Goal: Obtain resource: Download file/media

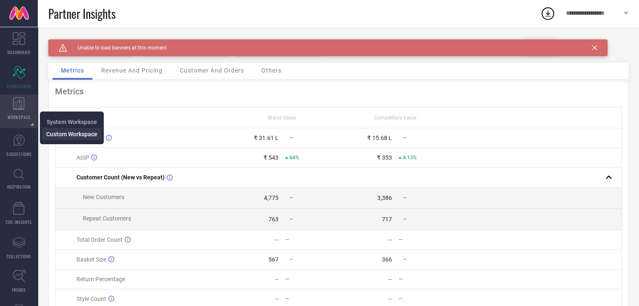
click at [61, 136] on span "Custom Workspace" at bounding box center [71, 134] width 51 height 7
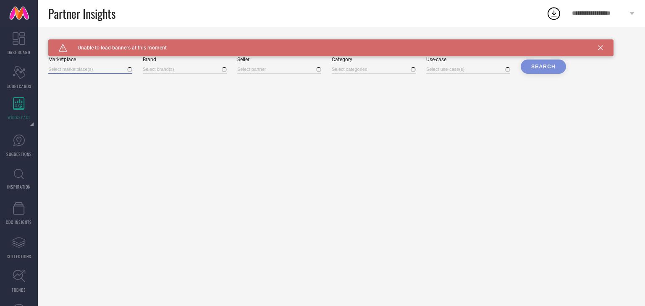
click at [98, 72] on input at bounding box center [90, 69] width 84 height 9
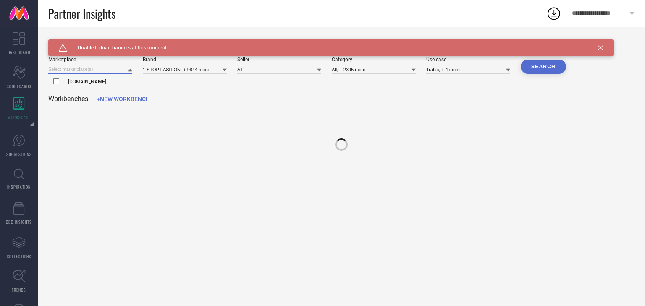
type input "1 STOP FASHION, + 9844 more"
type input "All"
type input "All, + 2395 more"
type input "Traffic, + 4 more"
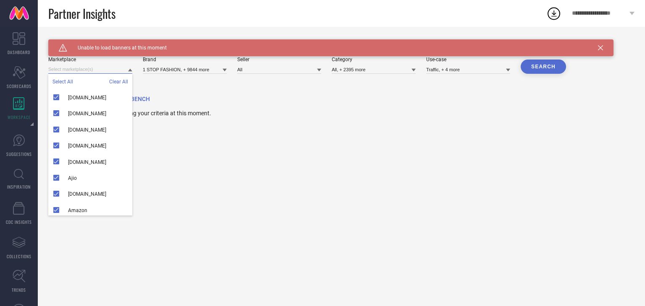
click at [98, 72] on input at bounding box center [90, 69] width 84 height 9
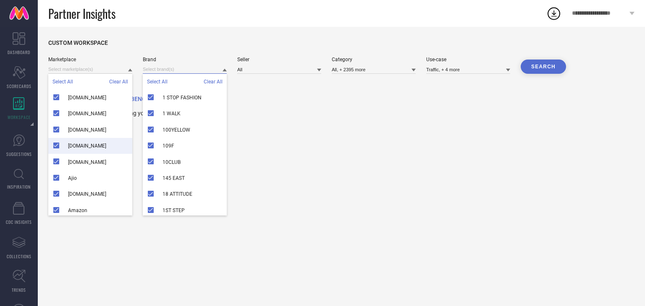
click at [160, 66] on input at bounding box center [185, 69] width 84 height 9
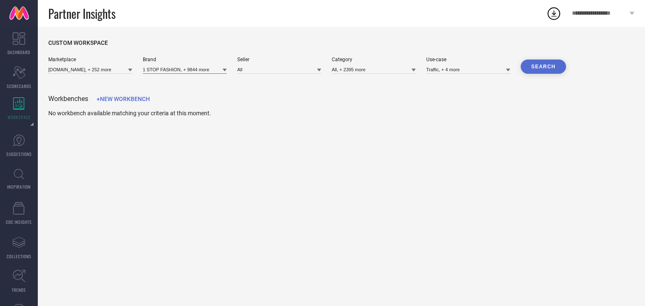
click at [160, 66] on input at bounding box center [185, 69] width 84 height 9
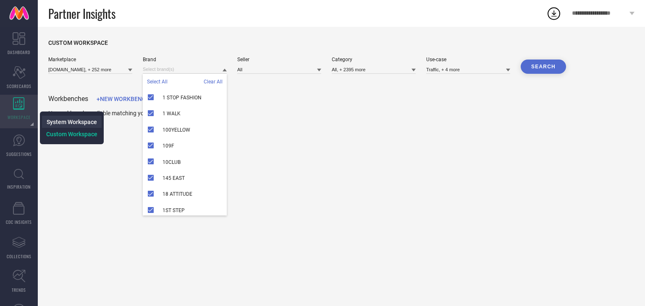
click at [78, 122] on span "System Workspace" at bounding box center [72, 122] width 50 height 7
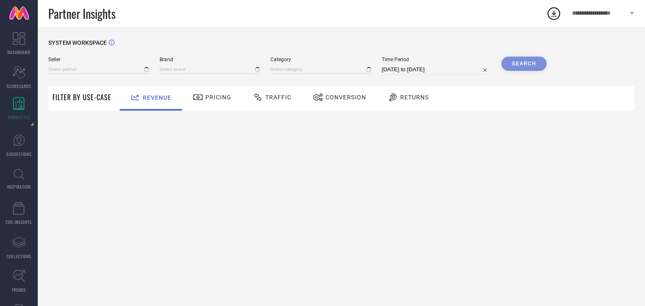
type input "All"
type input "1 STOP FASHION"
type input "All"
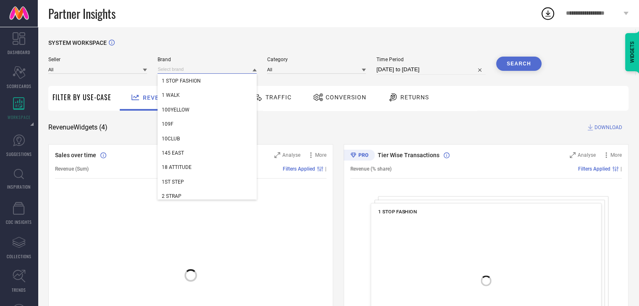
click at [224, 66] on input at bounding box center [206, 69] width 99 height 9
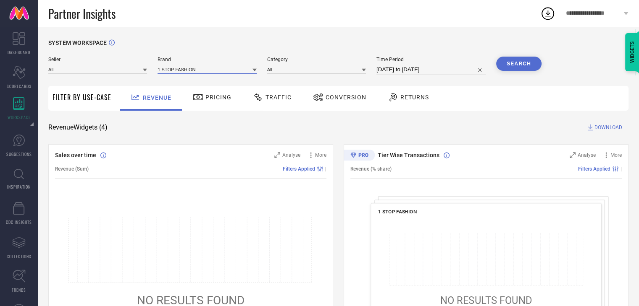
click at [193, 72] on input at bounding box center [206, 69] width 99 height 9
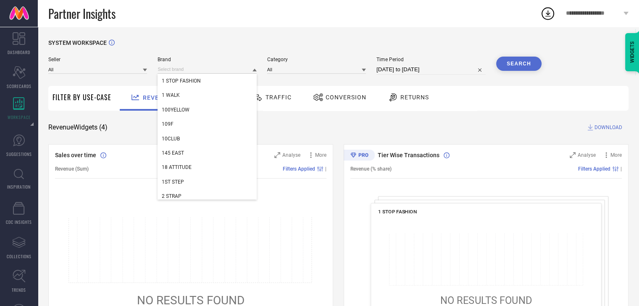
click at [211, 58] on span "Brand" at bounding box center [206, 60] width 99 height 6
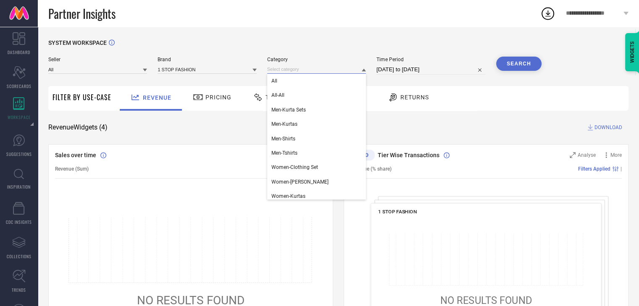
click at [297, 74] on input at bounding box center [316, 69] width 99 height 9
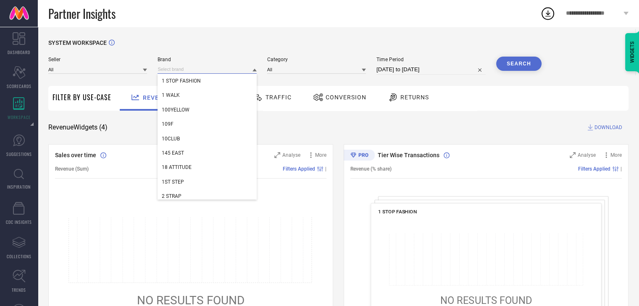
click at [186, 69] on input at bounding box center [206, 69] width 99 height 9
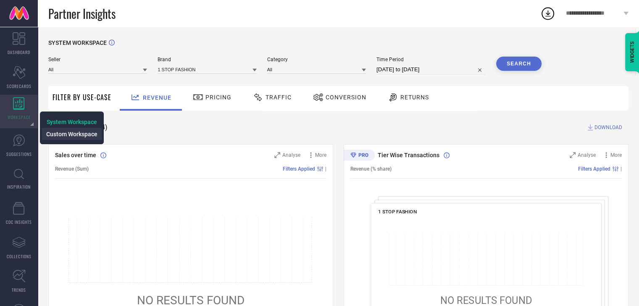
click at [65, 138] on li "Custom Workspace" at bounding box center [72, 134] width 60 height 12
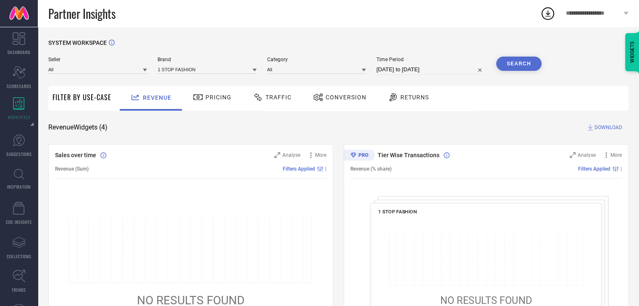
click at [203, 97] on div at bounding box center [199, 97] width 13 height 10
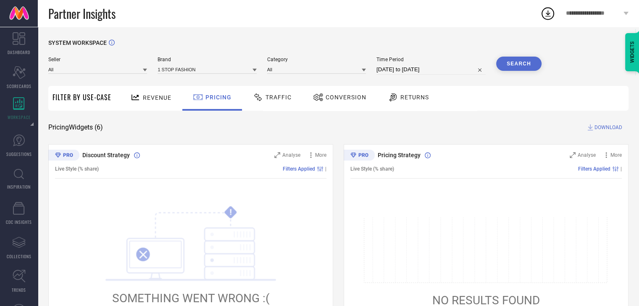
click at [290, 96] on div "Traffic" at bounding box center [272, 97] width 43 height 14
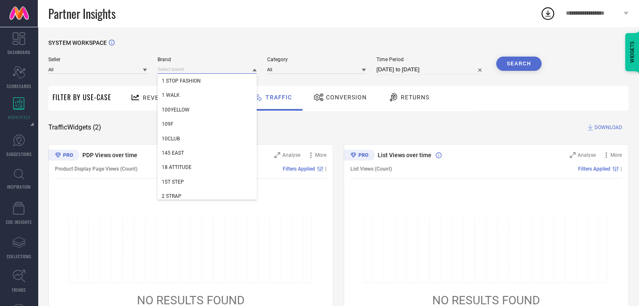
click at [163, 68] on input at bounding box center [206, 69] width 99 height 9
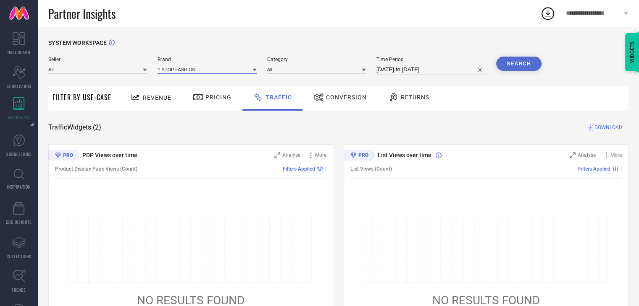
click at [163, 68] on input at bounding box center [206, 69] width 99 height 9
type input "anou"
click at [174, 81] on span "[PERSON_NAME]" at bounding box center [181, 81] width 38 height 6
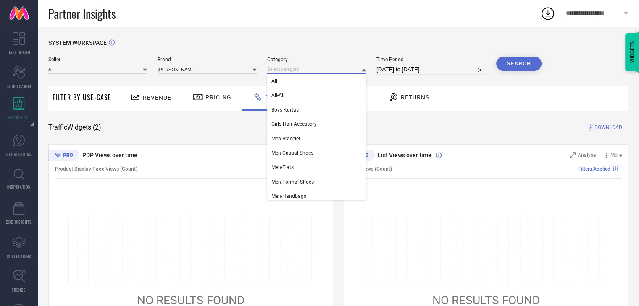
click at [281, 69] on input at bounding box center [316, 69] width 99 height 9
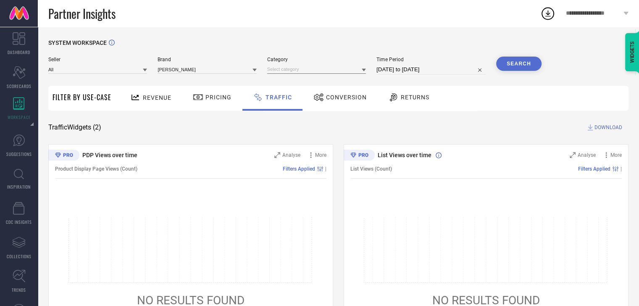
click at [281, 69] on input at bounding box center [316, 69] width 99 height 9
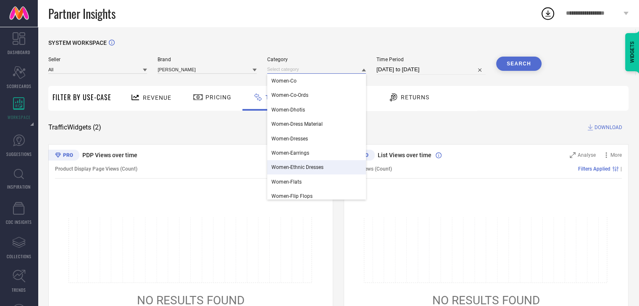
scroll to position [493, 0]
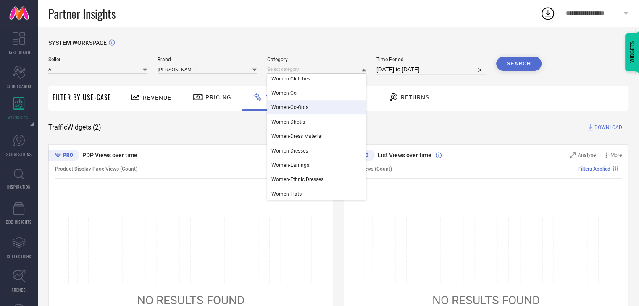
click at [292, 112] on div "Women-Co-Ords" at bounding box center [316, 107] width 99 height 14
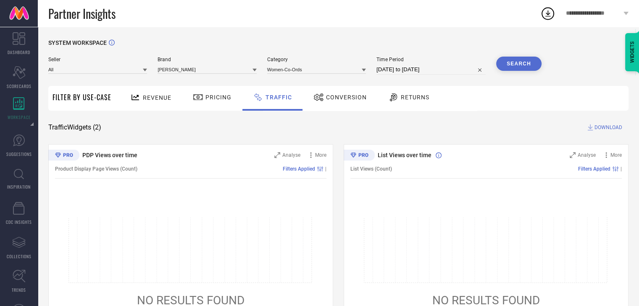
click at [405, 71] on input "[DATE] to [DATE]" at bounding box center [430, 70] width 109 height 10
select select "8"
select select "2025"
select select "9"
select select "2025"
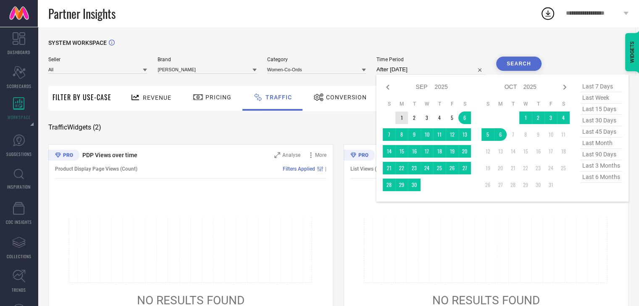
click at [401, 119] on td "1" at bounding box center [401, 118] width 13 height 13
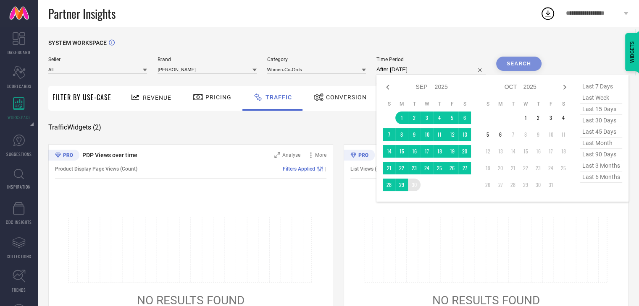
type input "[DATE] to [DATE]"
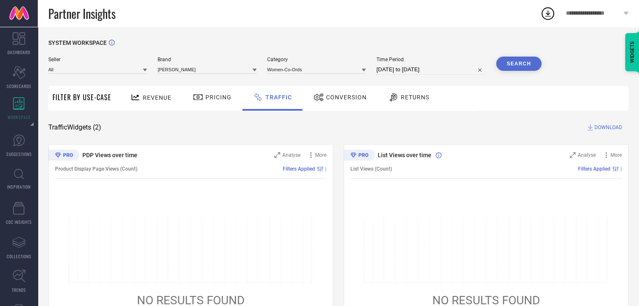
click at [514, 68] on button "Search" at bounding box center [518, 64] width 45 height 14
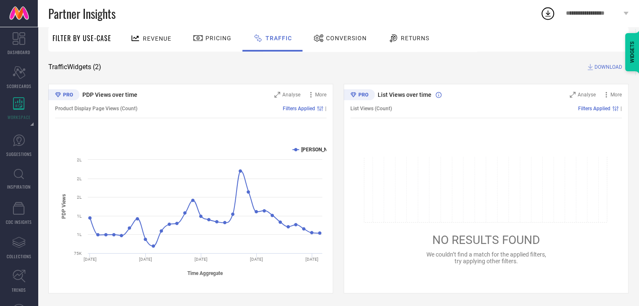
scroll to position [0, 0]
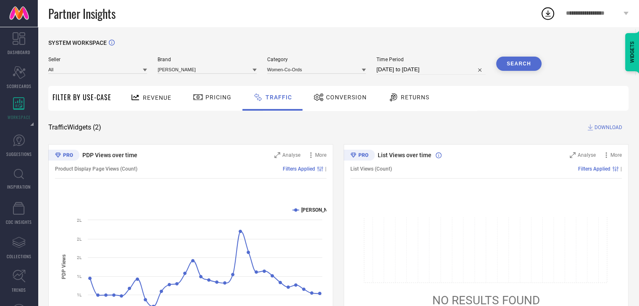
click at [343, 96] on span "Conversion" at bounding box center [346, 97] width 41 height 7
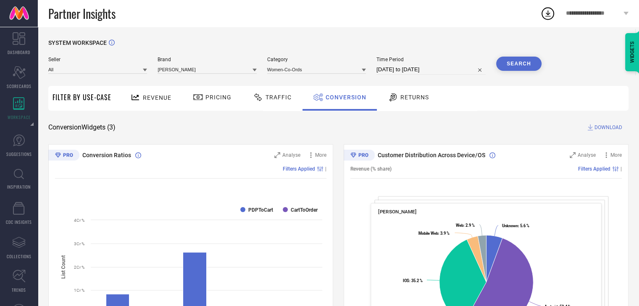
click at [220, 100] on span "Pricing" at bounding box center [218, 97] width 26 height 7
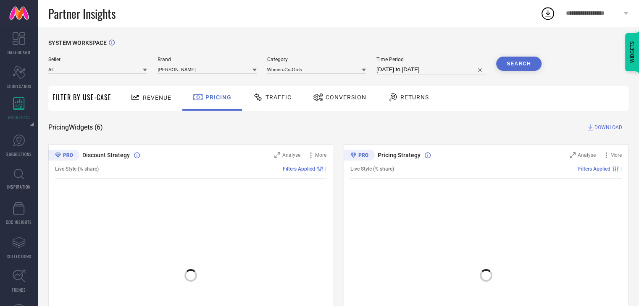
click at [149, 100] on span "Revenue" at bounding box center [157, 97] width 29 height 7
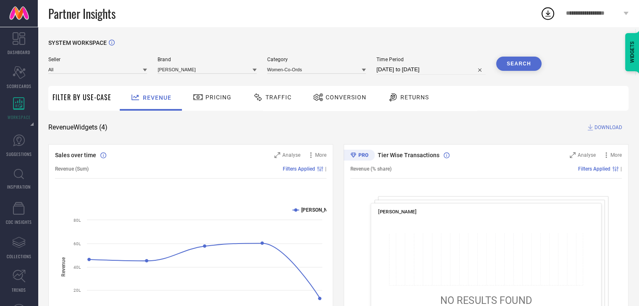
click at [600, 128] on span "DOWNLOAD" at bounding box center [608, 127] width 28 height 8
click at [544, 16] on icon at bounding box center [547, 13] width 15 height 15
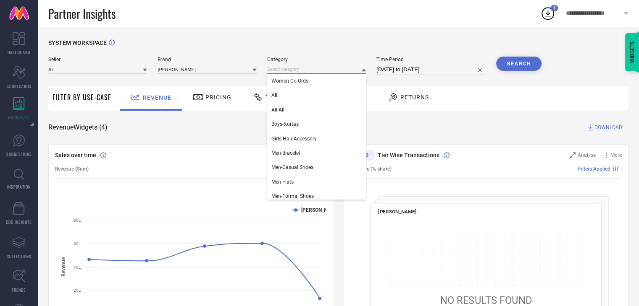
click at [304, 67] on input at bounding box center [316, 69] width 99 height 9
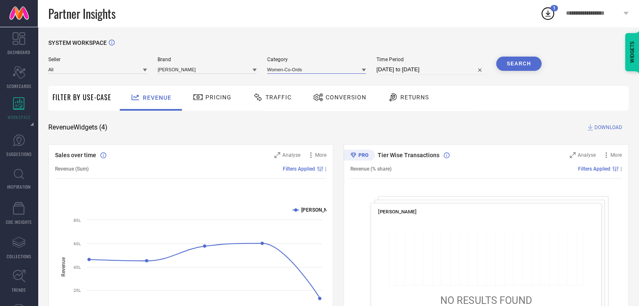
click at [304, 67] on input at bounding box center [316, 69] width 99 height 9
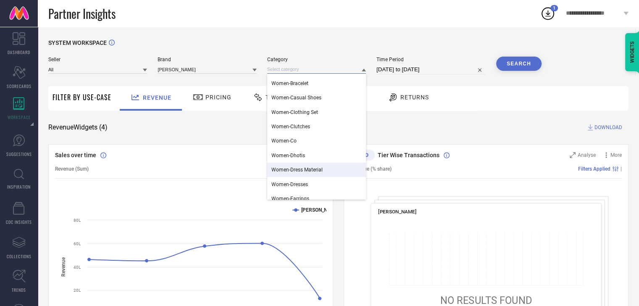
scroll to position [479, 0]
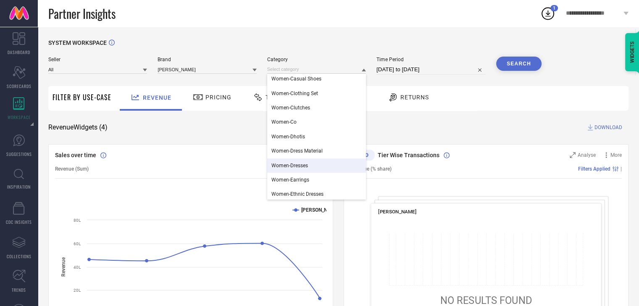
click at [301, 170] on div "Women-Dresses" at bounding box center [316, 166] width 99 height 14
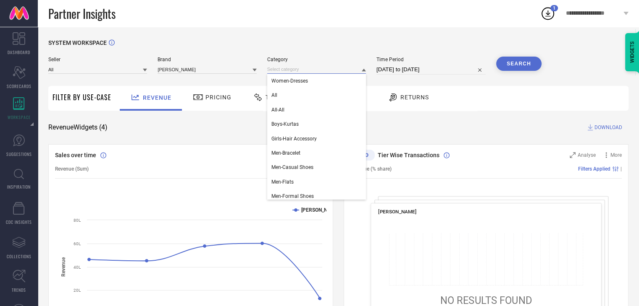
click at [309, 71] on input at bounding box center [316, 69] width 99 height 9
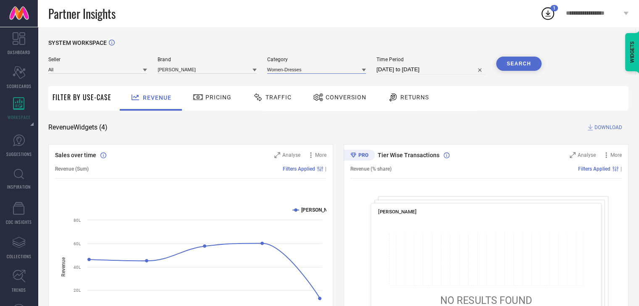
click at [303, 68] on input at bounding box center [316, 69] width 99 height 9
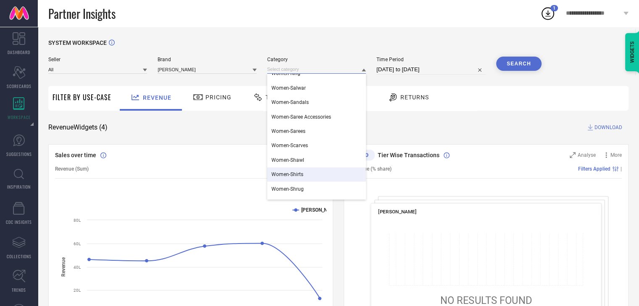
scroll to position [1050, 0]
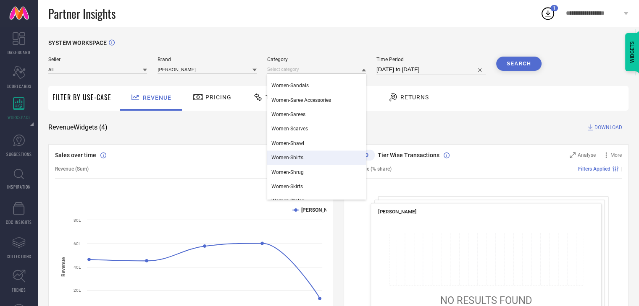
click at [289, 162] on div "Women-Shirts" at bounding box center [316, 158] width 99 height 14
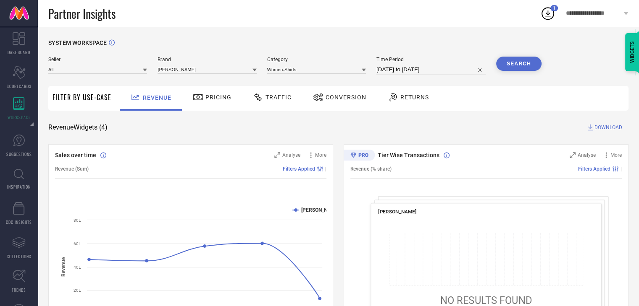
click at [519, 60] on button "Search" at bounding box center [518, 64] width 45 height 14
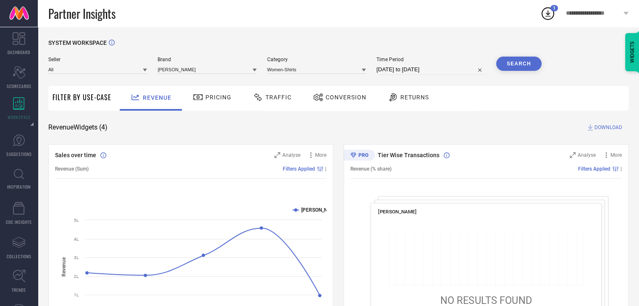
click at [602, 131] on span "DOWNLOAD" at bounding box center [608, 127] width 28 height 8
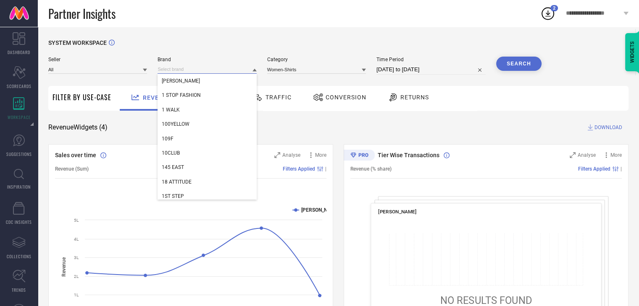
click at [180, 68] on input at bounding box center [206, 69] width 99 height 9
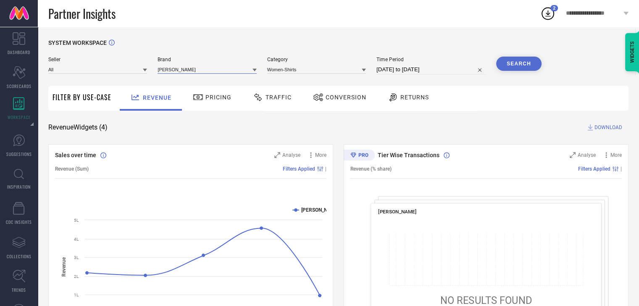
click at [180, 68] on input at bounding box center [206, 69] width 99 height 9
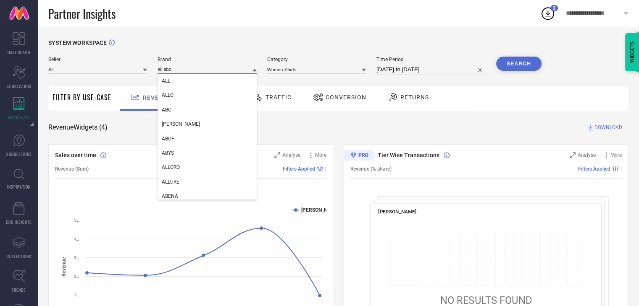
type input "all abou"
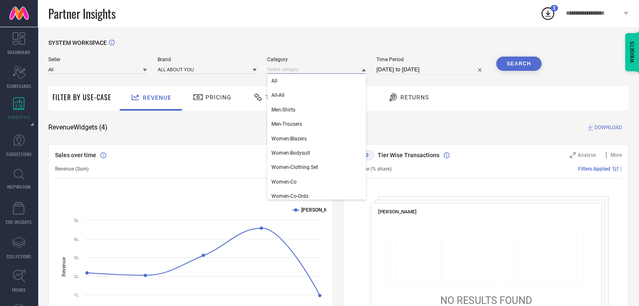
click at [311, 72] on input at bounding box center [316, 69] width 99 height 9
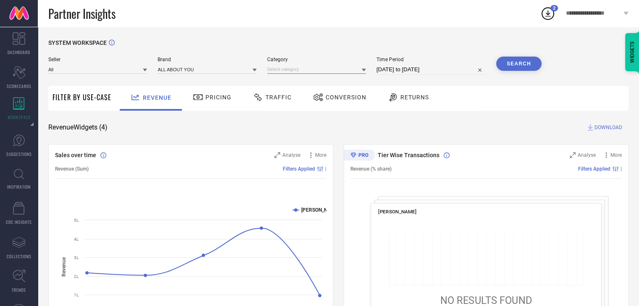
click at [309, 71] on input at bounding box center [316, 69] width 99 height 9
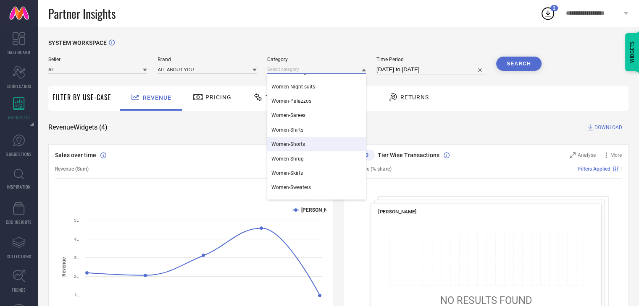
scroll to position [341, 0]
click at [290, 125] on div "Women-Shirts" at bounding box center [316, 130] width 99 height 14
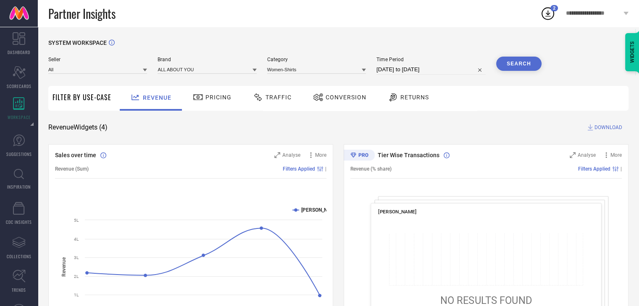
click at [510, 67] on button "Search" at bounding box center [518, 64] width 45 height 14
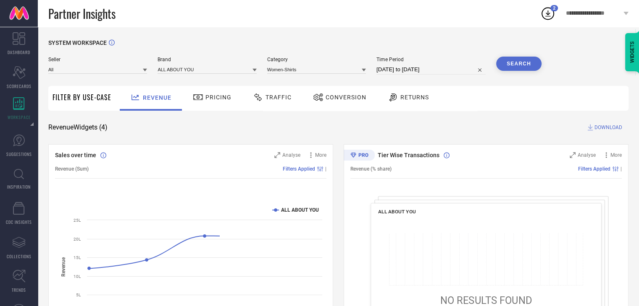
click at [605, 129] on span "DOWNLOAD" at bounding box center [608, 127] width 28 height 8
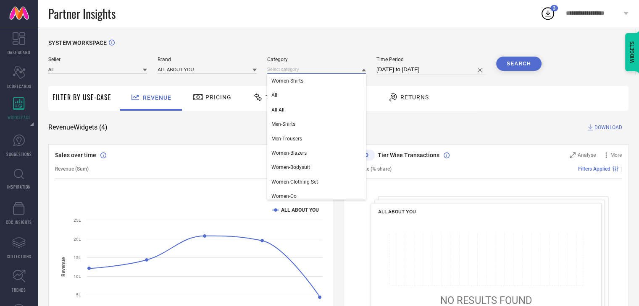
click at [334, 71] on input at bounding box center [316, 69] width 99 height 9
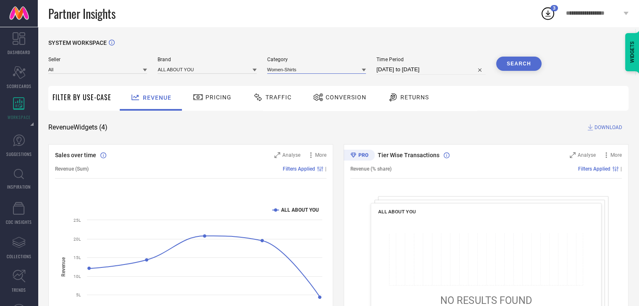
click at [334, 71] on input at bounding box center [316, 69] width 99 height 9
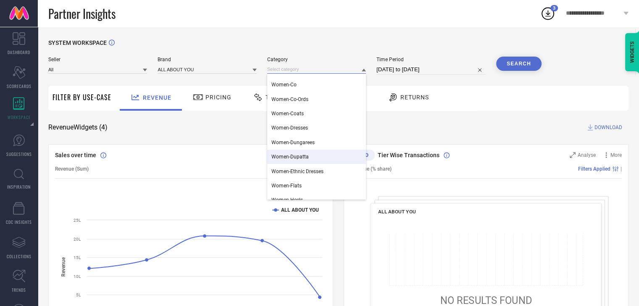
scroll to position [112, 0]
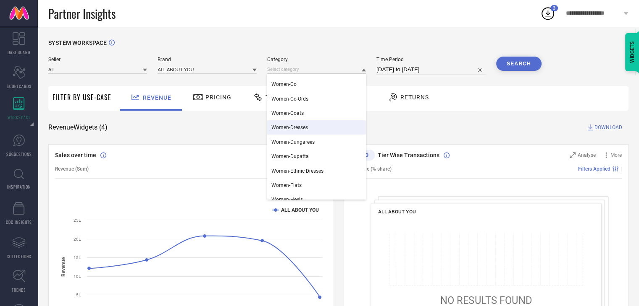
click at [299, 131] on span "Women-Dresses" at bounding box center [289, 128] width 37 height 6
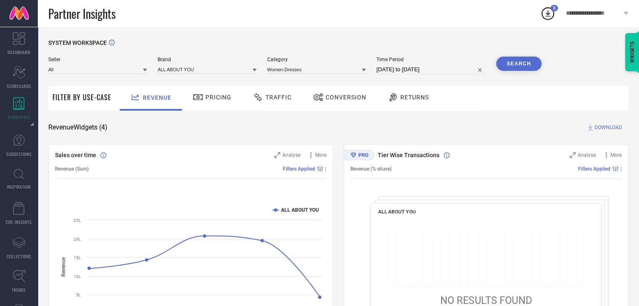
click at [523, 65] on button "Search" at bounding box center [518, 64] width 45 height 14
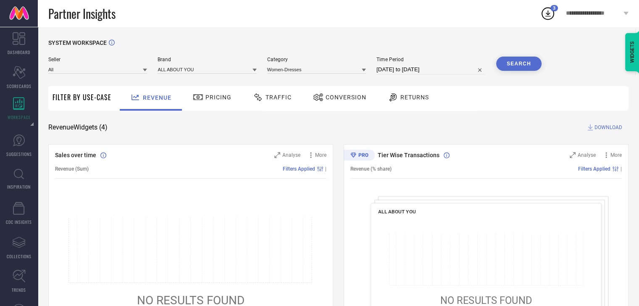
click at [597, 128] on span "DOWNLOAD" at bounding box center [608, 127] width 28 height 8
